Goal: Task Accomplishment & Management: Use online tool/utility

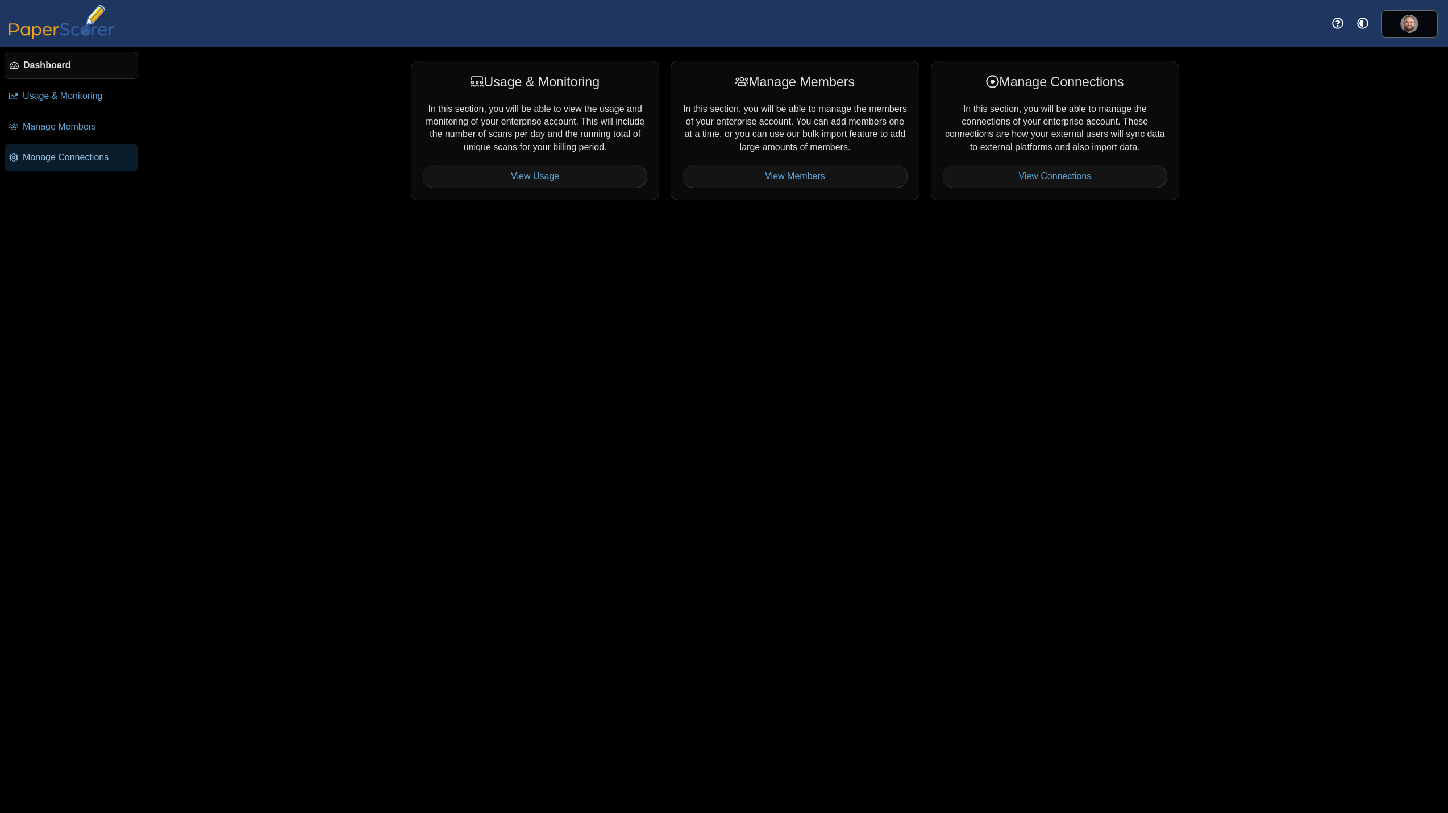
click at [64, 160] on span "Manage Connections" at bounding box center [78, 157] width 111 height 13
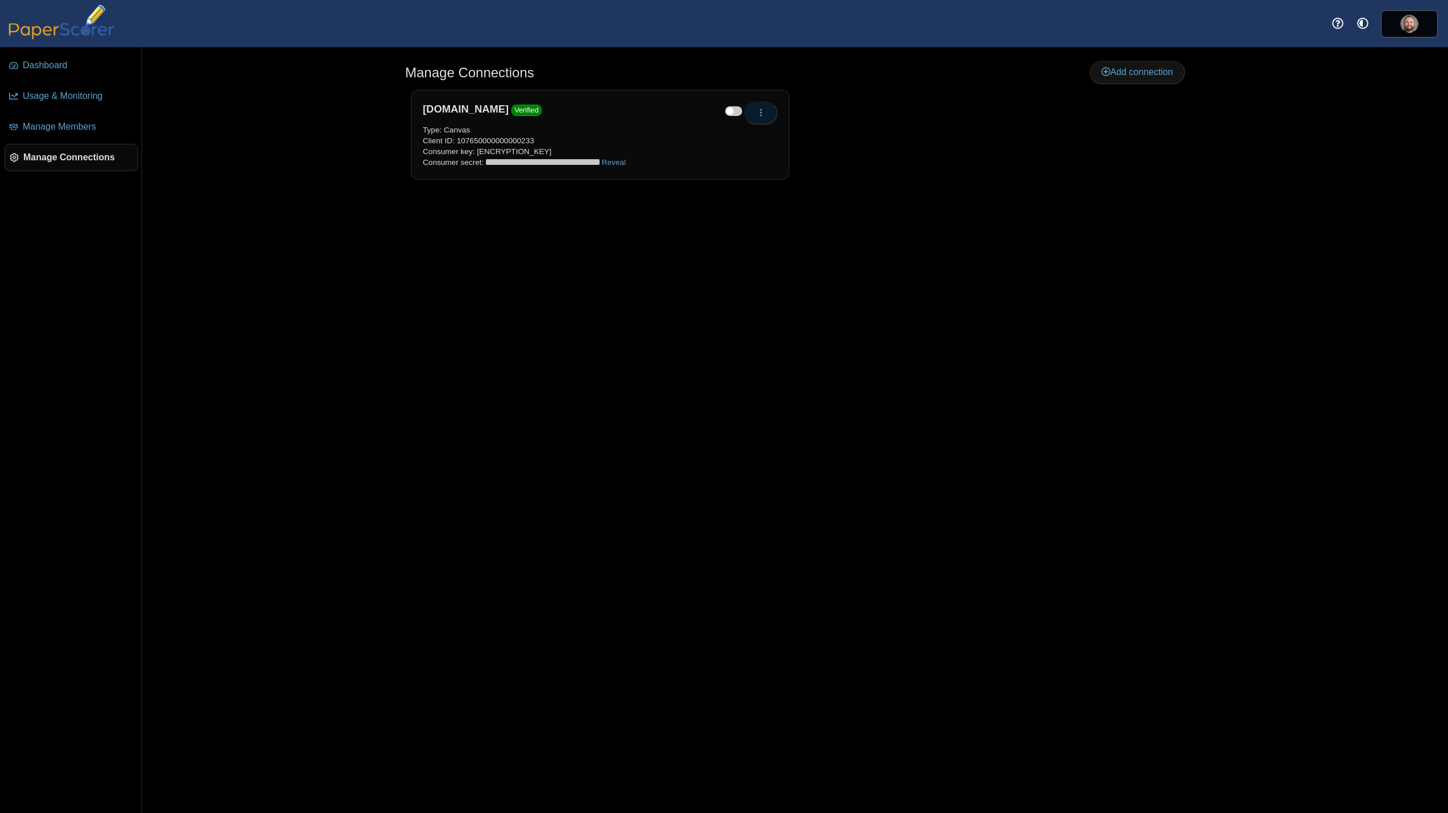
click at [766, 111] on button "button" at bounding box center [760, 113] width 33 height 23
click at [776, 157] on link "Re-verify" at bounding box center [812, 156] width 136 height 17
click at [672, 206] on div "Manage Connections Add connection Edit Re-verify" at bounding box center [795, 429] width 852 height 765
